Goal: Information Seeking & Learning: Learn about a topic

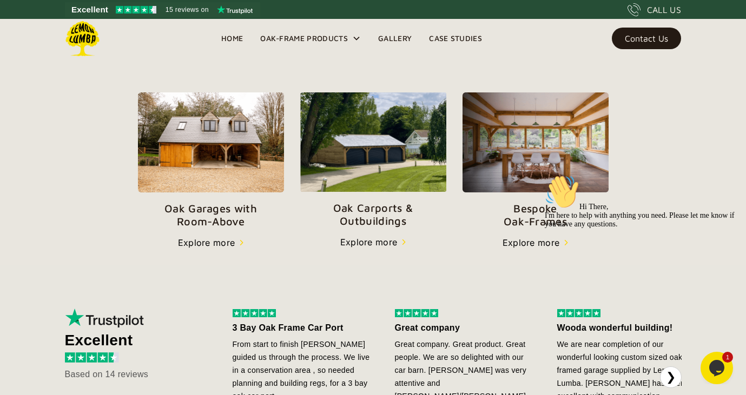
scroll to position [360, 0]
click at [385, 209] on p "Oak Carports & Outbuildings" at bounding box center [373, 214] width 146 height 26
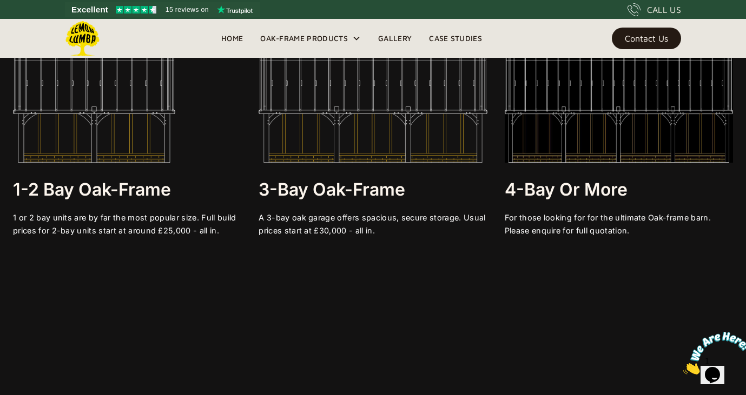
scroll to position [2062, 0]
click at [356, 185] on h3 "3-bay Oak-frame" at bounding box center [373, 190] width 228 height 22
click at [358, 135] on img at bounding box center [373, 108] width 228 height 108
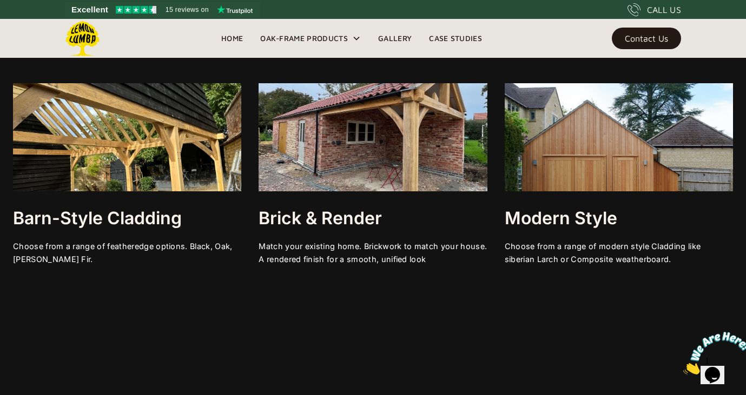
scroll to position [3215, 0]
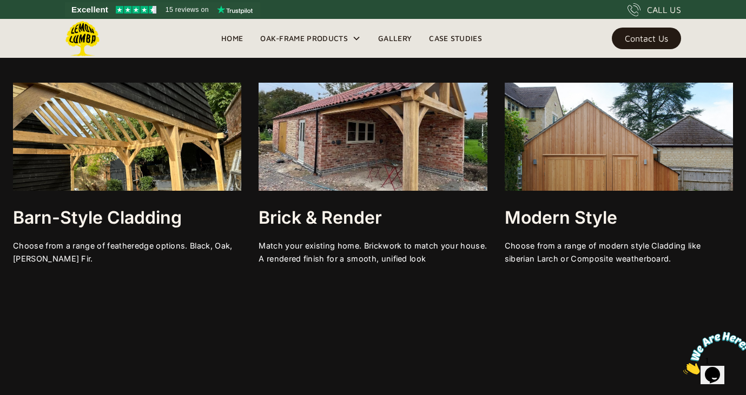
click at [156, 170] on img at bounding box center [127, 137] width 228 height 108
click at [130, 217] on h3 "Barn-style Cladding" at bounding box center [127, 218] width 228 height 22
click at [144, 149] on img at bounding box center [127, 137] width 228 height 108
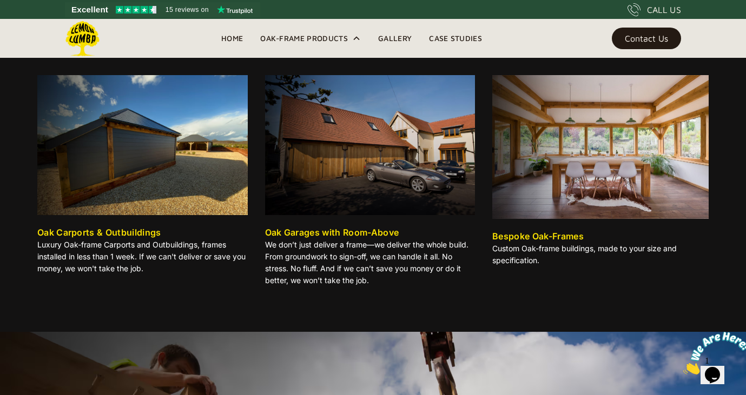
scroll to position [5417, 0]
click at [115, 236] on div "Oak Carports & Outbuildings" at bounding box center [99, 232] width 124 height 13
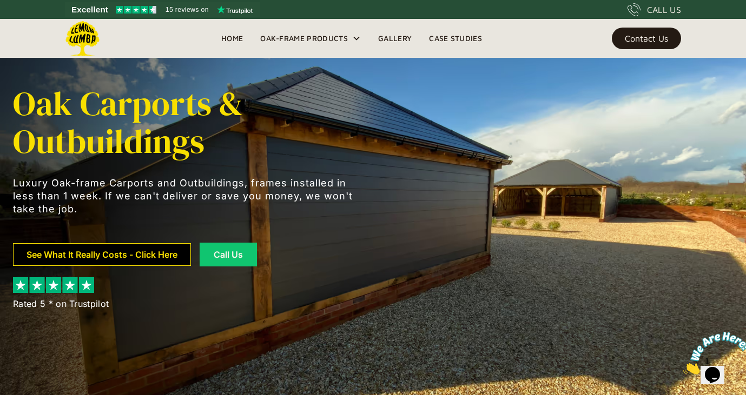
click at [154, 252] on link "See What It Really Costs - Click Here" at bounding box center [102, 254] width 178 height 23
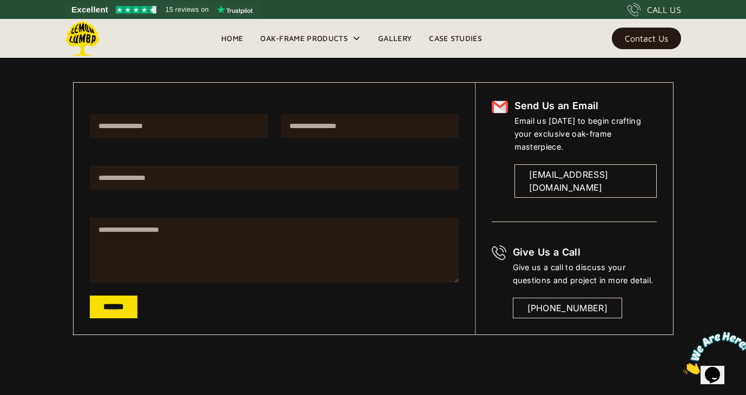
scroll to position [189, 0]
